Goal: Transaction & Acquisition: Purchase product/service

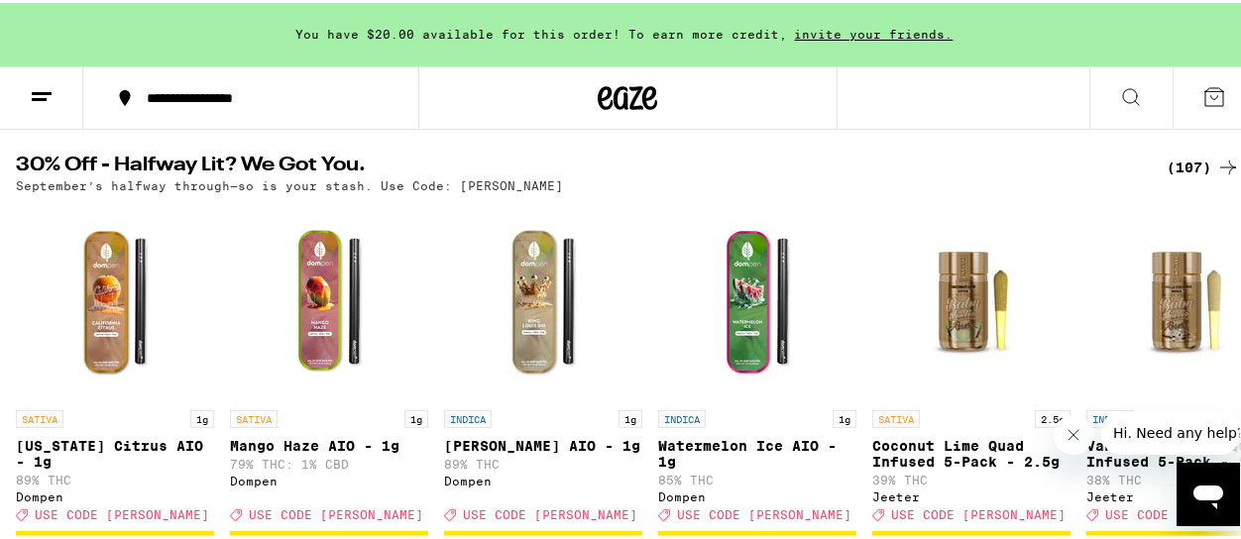
click at [1167, 167] on div "(107)" at bounding box center [1203, 165] width 73 height 24
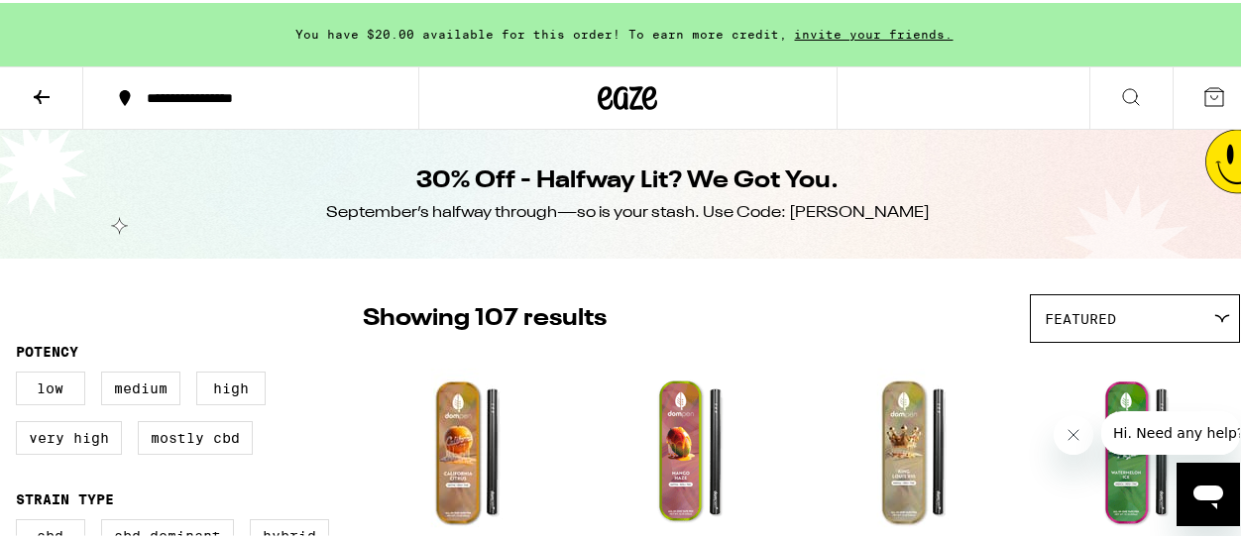
click at [1046, 321] on span "Featured" at bounding box center [1080, 316] width 71 height 16
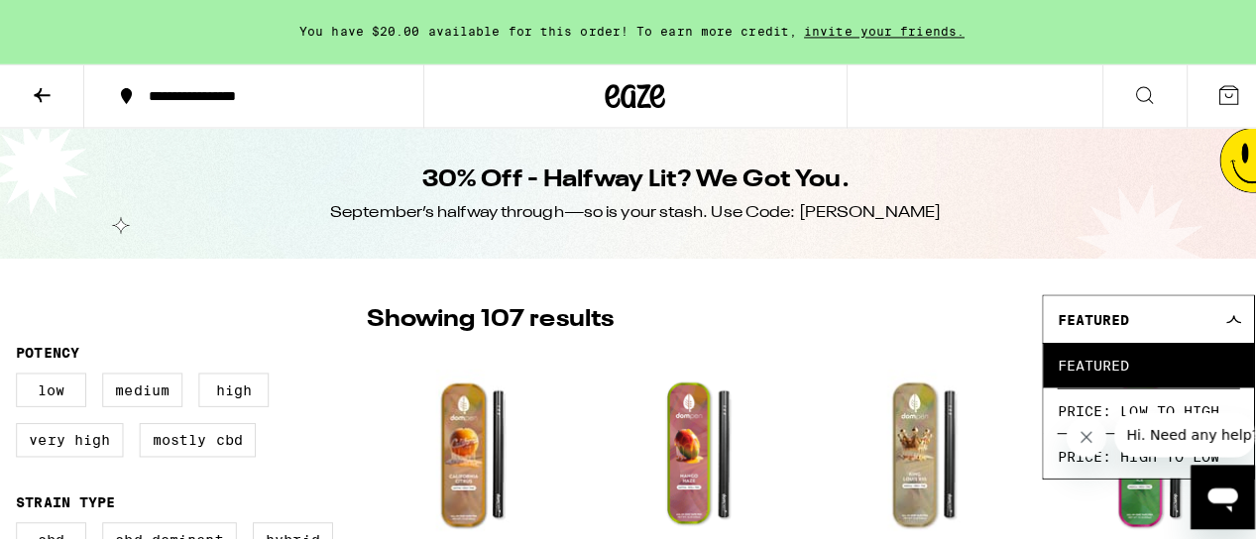
scroll to position [99, 0]
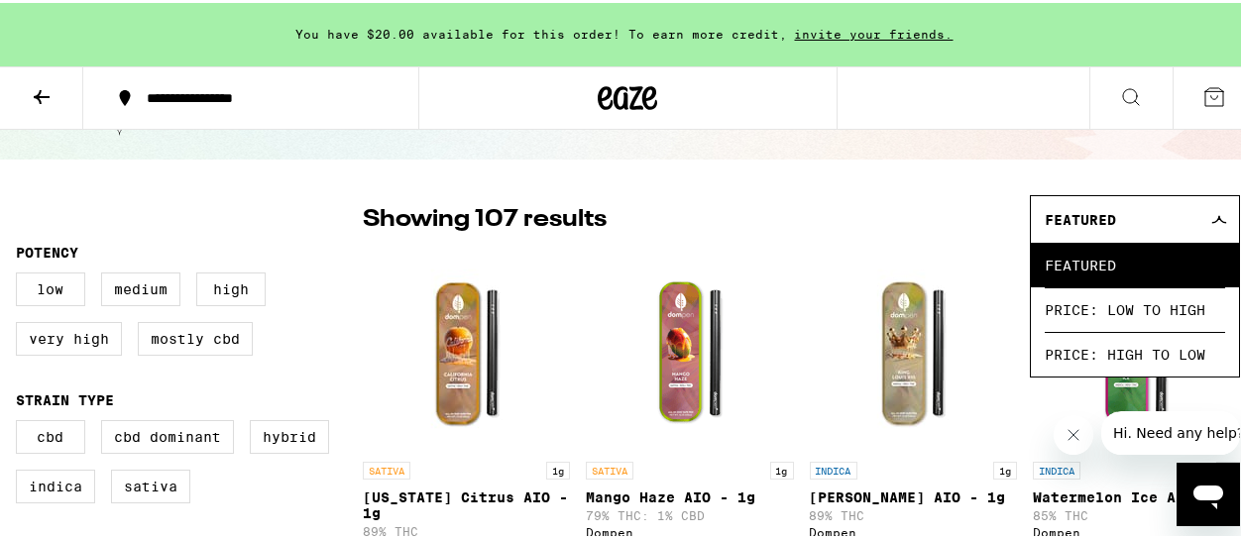
click at [781, 257] on img "Open page for Mango Haze AIO - 1g from Dompen" at bounding box center [690, 350] width 198 height 198
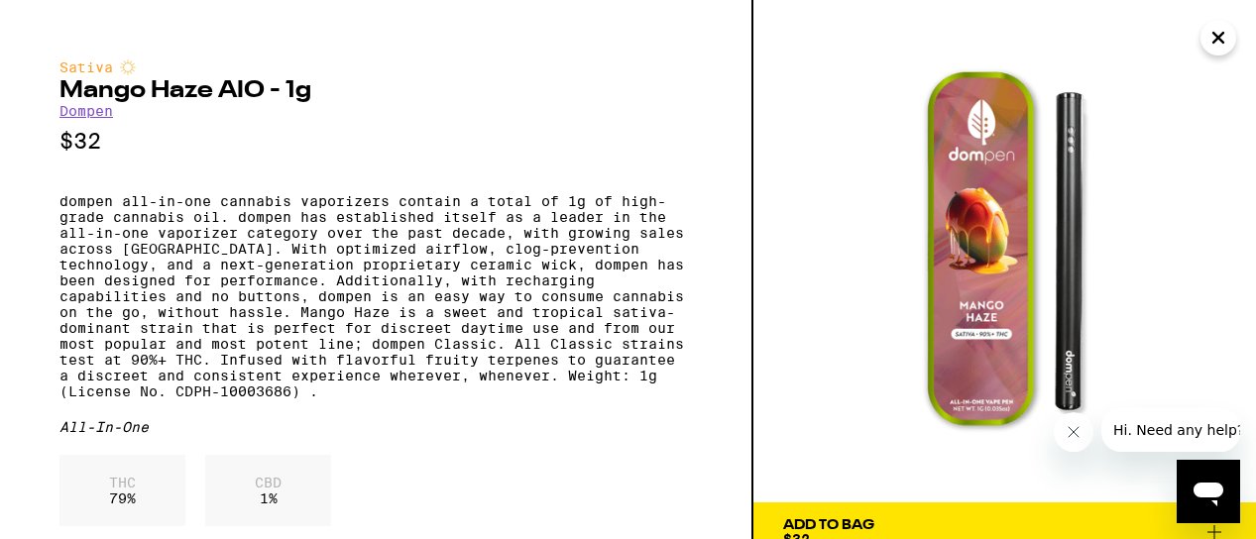
click at [1223, 37] on icon "Close" at bounding box center [1219, 38] width 24 height 30
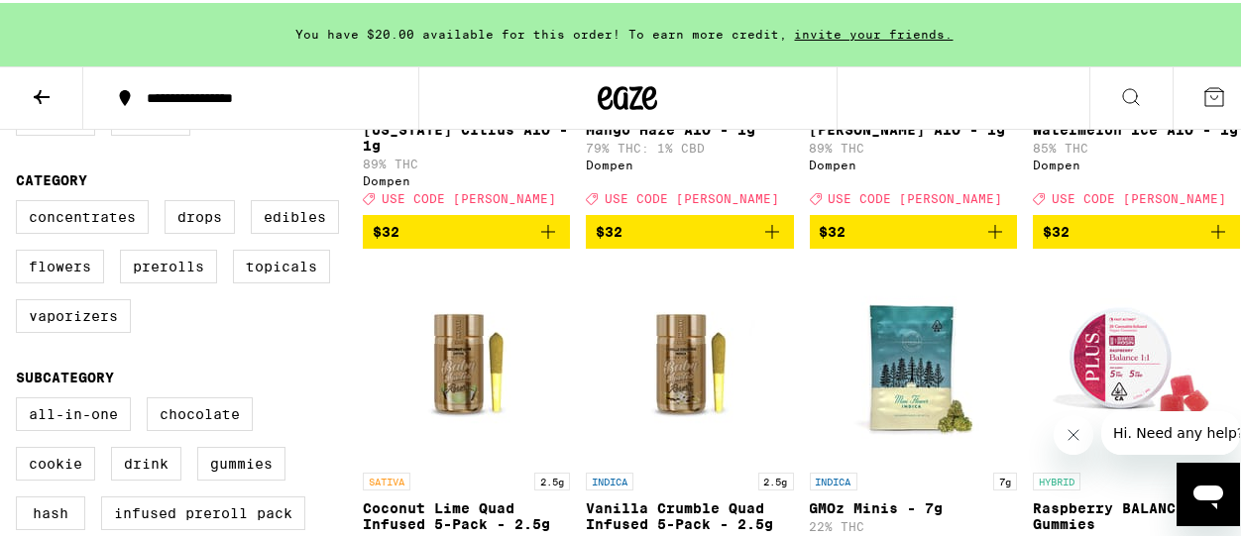
scroll to position [448, 0]
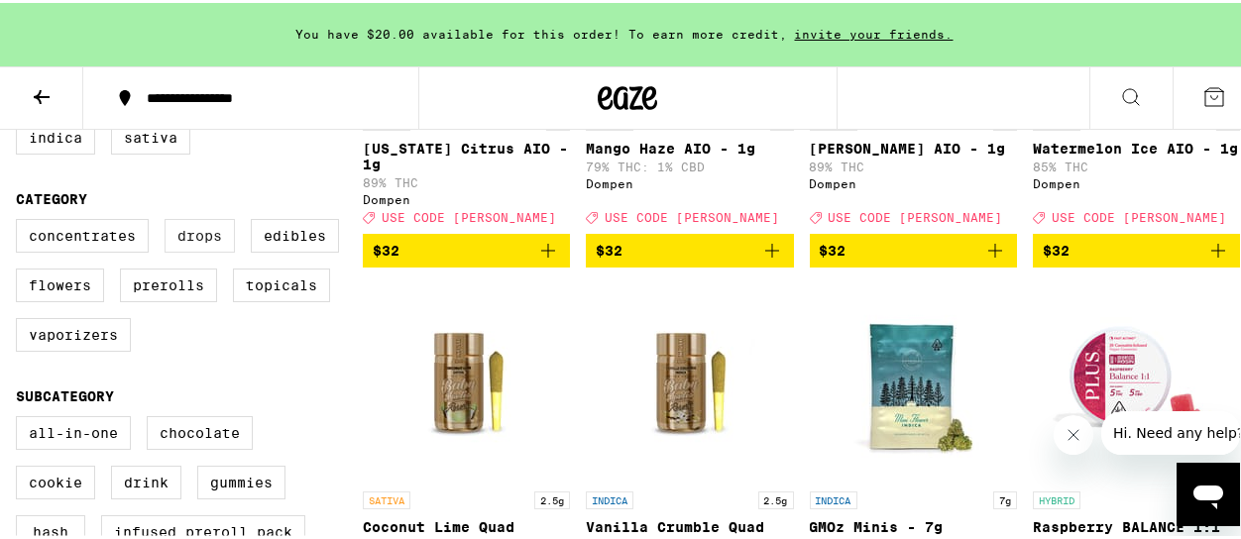
click at [198, 250] on label "Drops" at bounding box center [200, 233] width 70 height 34
click at [21, 220] on input "Drops" at bounding box center [20, 219] width 1 height 1
checkbox input "true"
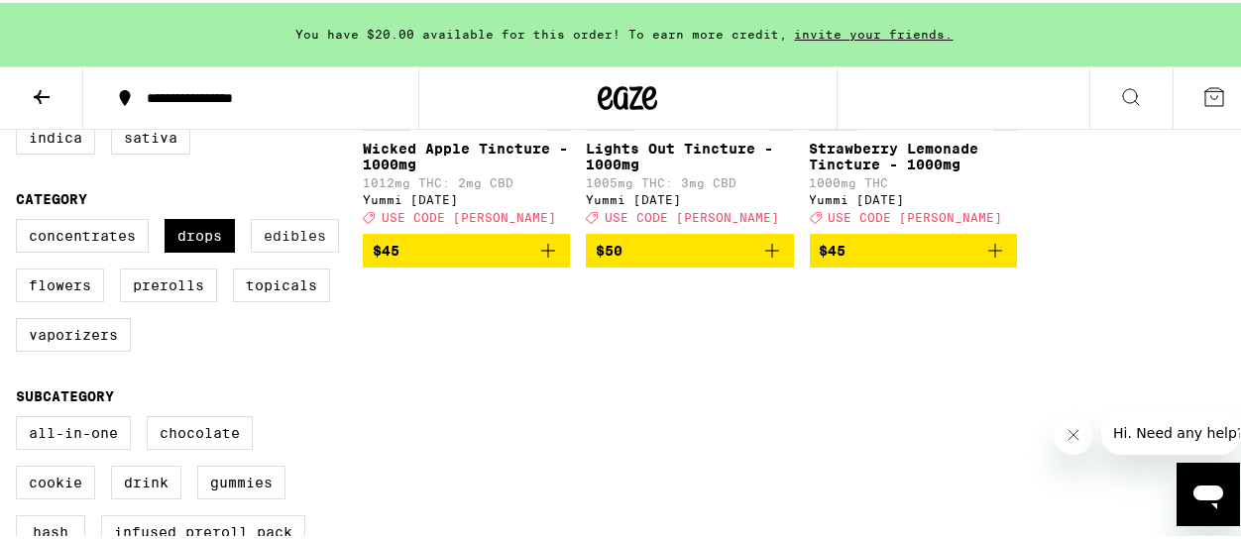
click at [269, 248] on label "Edibles" at bounding box center [295, 233] width 88 height 34
click at [21, 220] on input "Edibles" at bounding box center [20, 219] width 1 height 1
checkbox input "true"
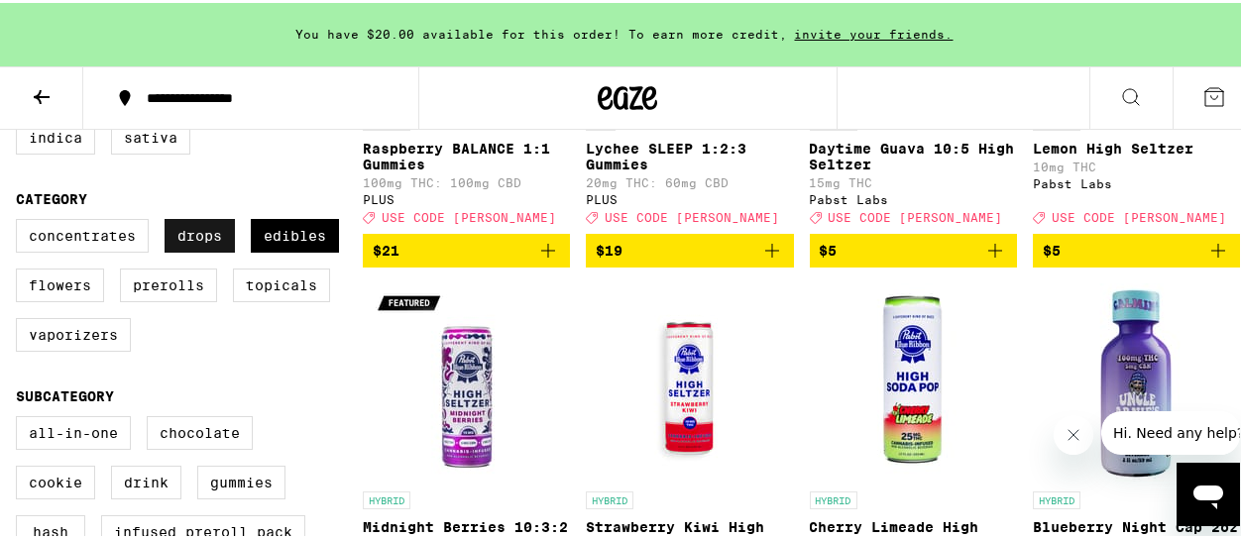
click at [222, 250] on label "Drops" at bounding box center [200, 233] width 70 height 34
click at [21, 220] on input "Drops" at bounding box center [20, 219] width 1 height 1
checkbox input "false"
